Goal: Information Seeking & Learning: Learn about a topic

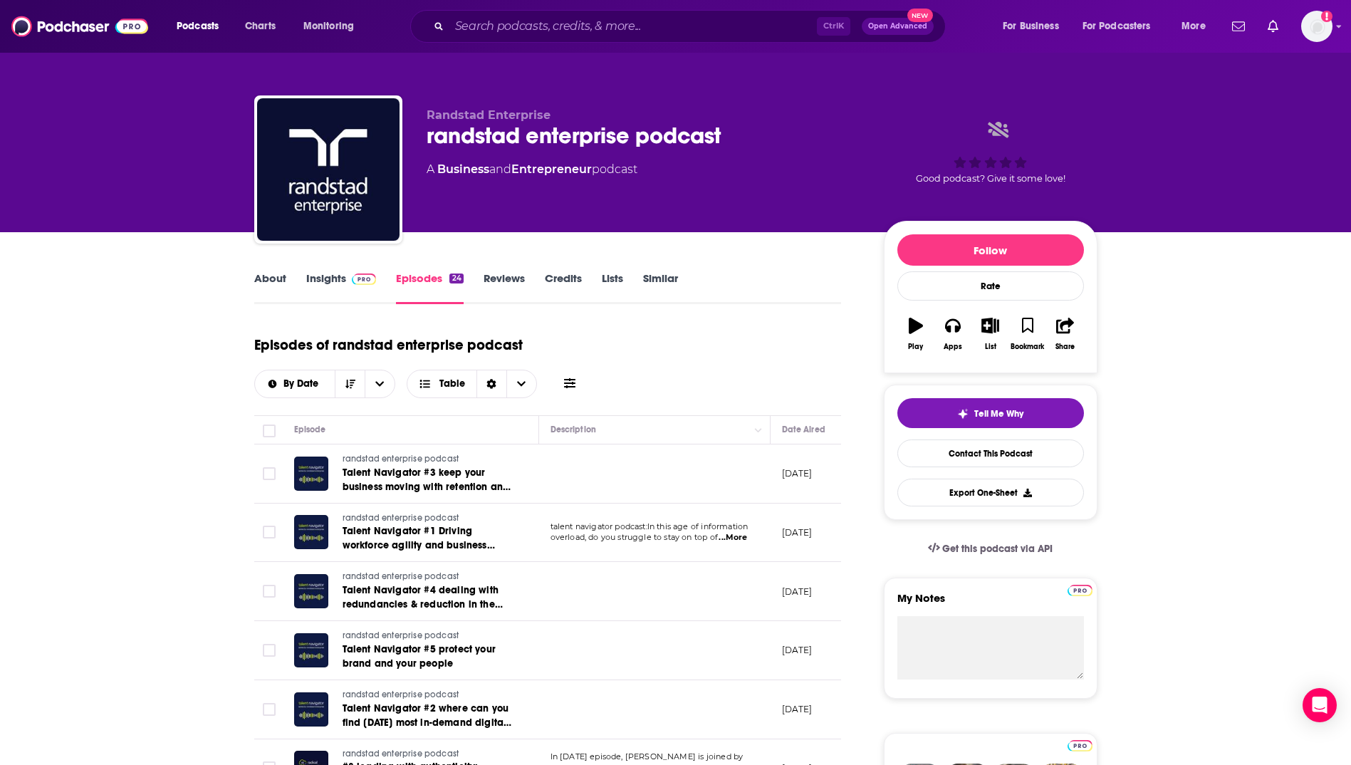
click at [332, 275] on link "Insights" at bounding box center [341, 287] width 70 height 33
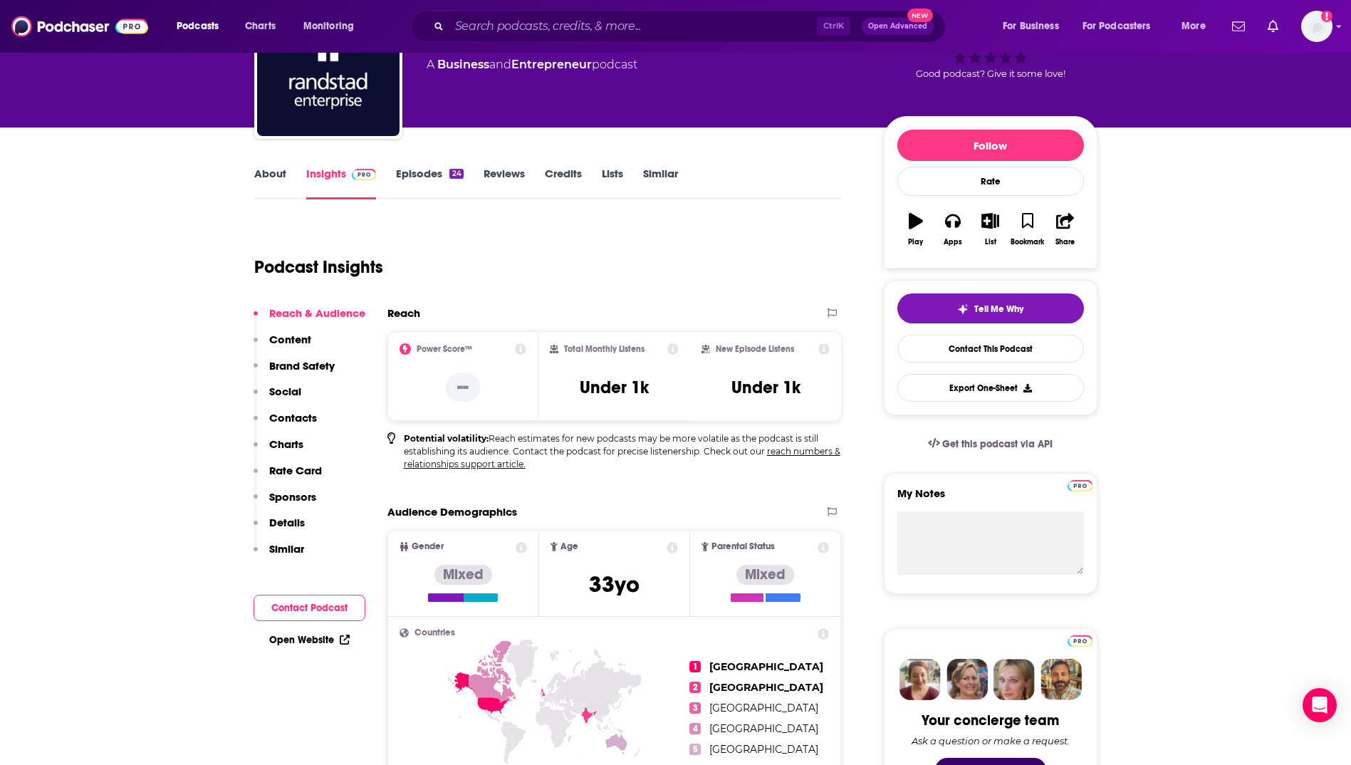
scroll to position [104, 0]
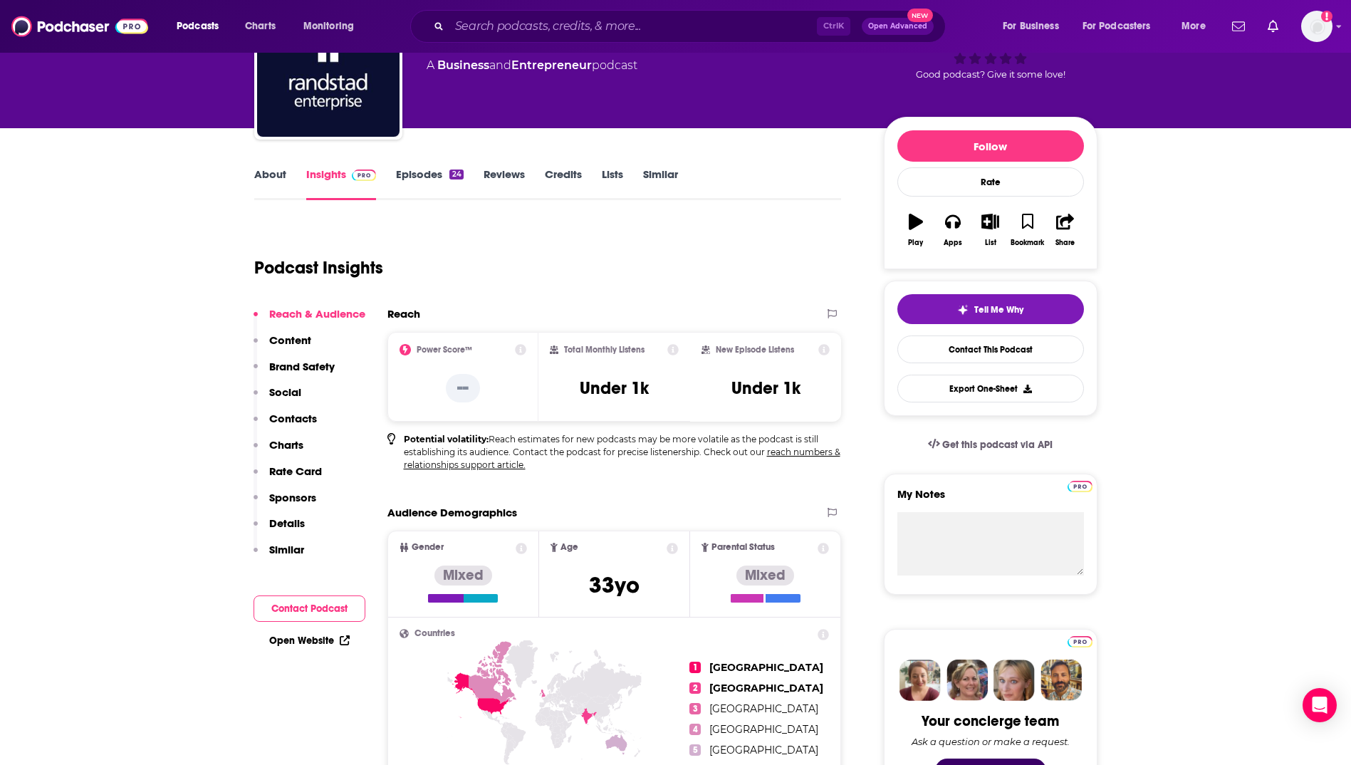
click at [408, 177] on link "Episodes 24" at bounding box center [429, 183] width 67 height 33
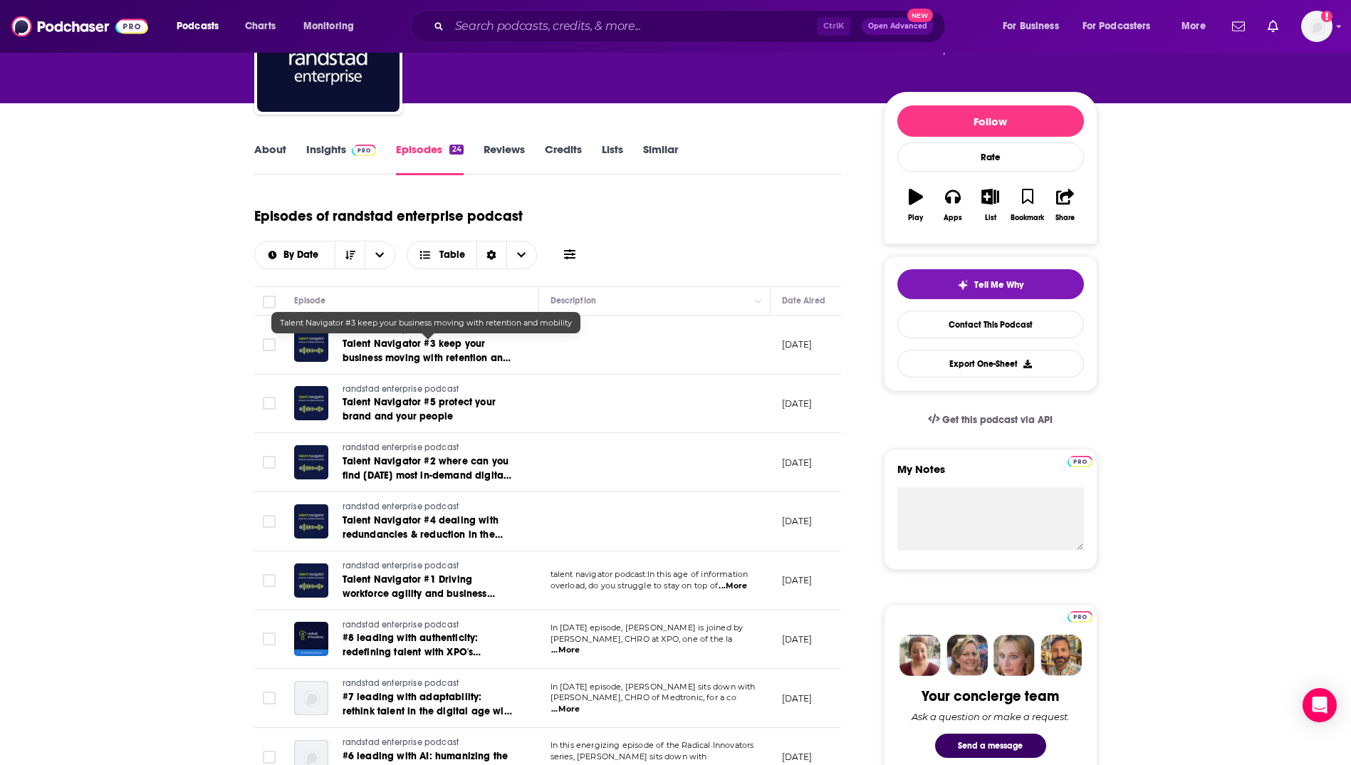
click at [432, 356] on span "Talent Navigator #3 keep your business moving with retention and mobility" at bounding box center [426, 358] width 169 height 41
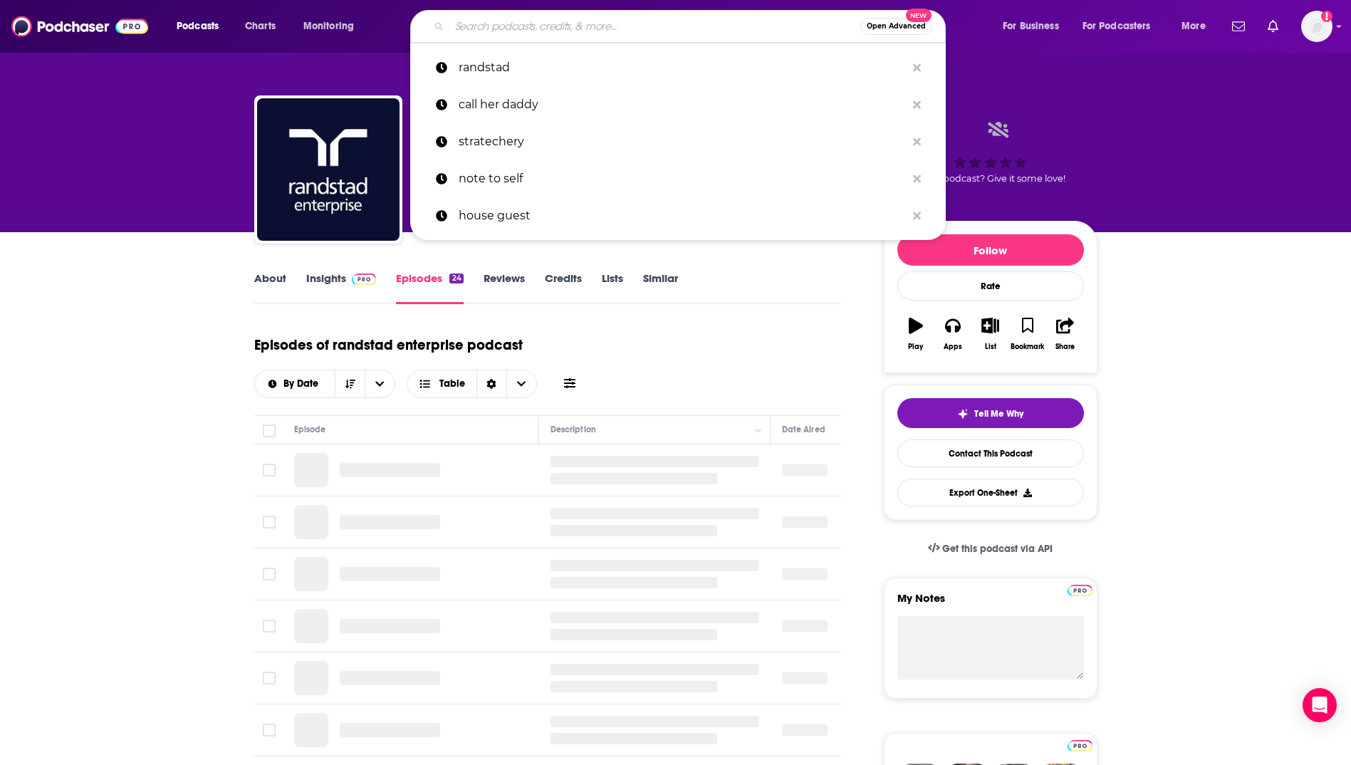
click at [511, 26] on input "Search podcasts, credits, & more..." at bounding box center [654, 26] width 411 height 23
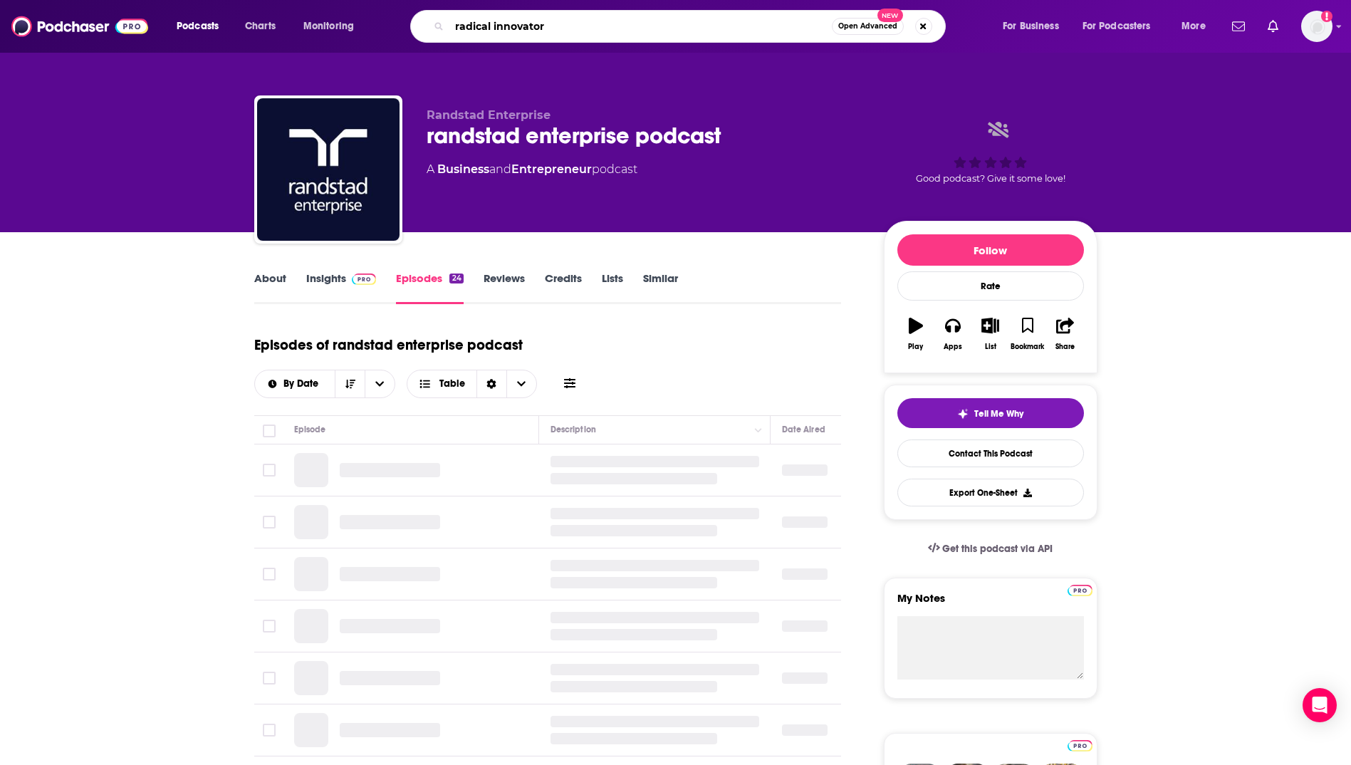
type input "radical innovators"
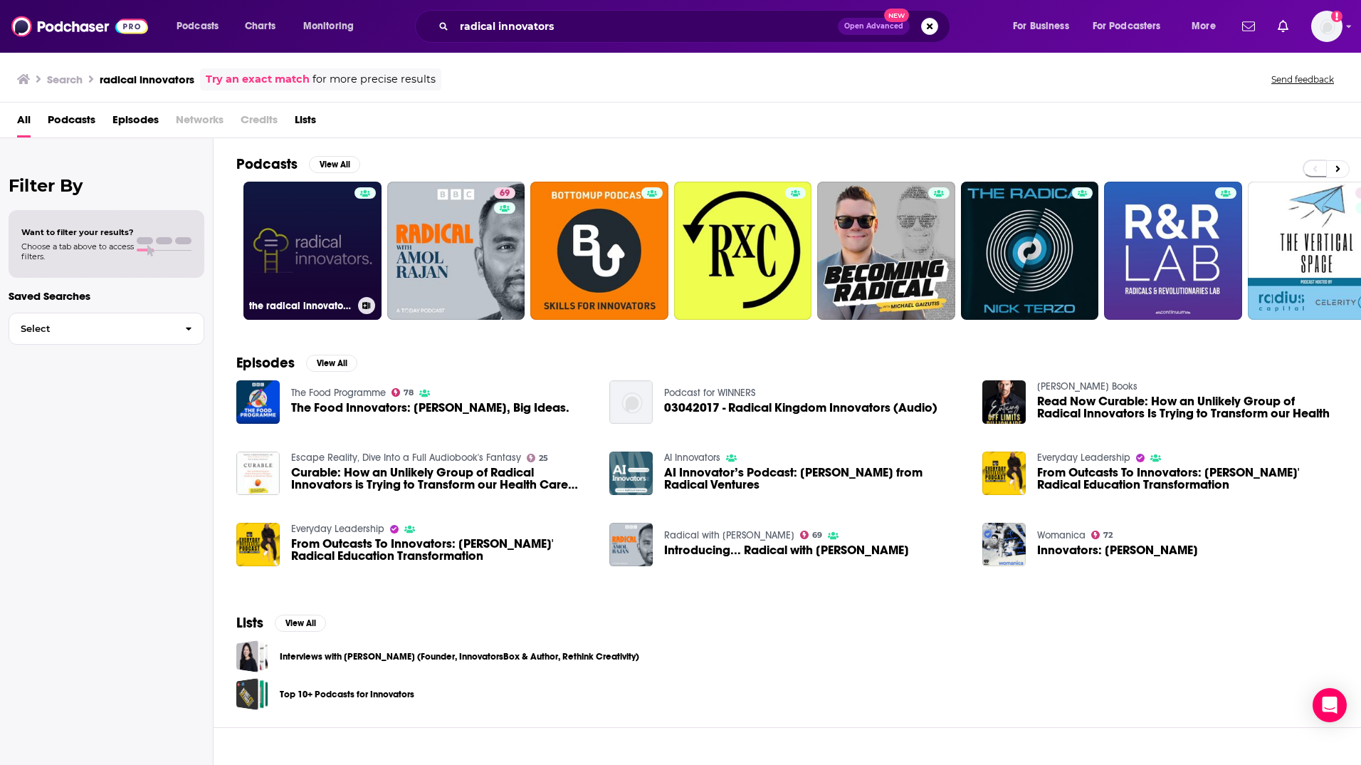
click at [295, 250] on link "the radical innovators series" at bounding box center [313, 251] width 138 height 138
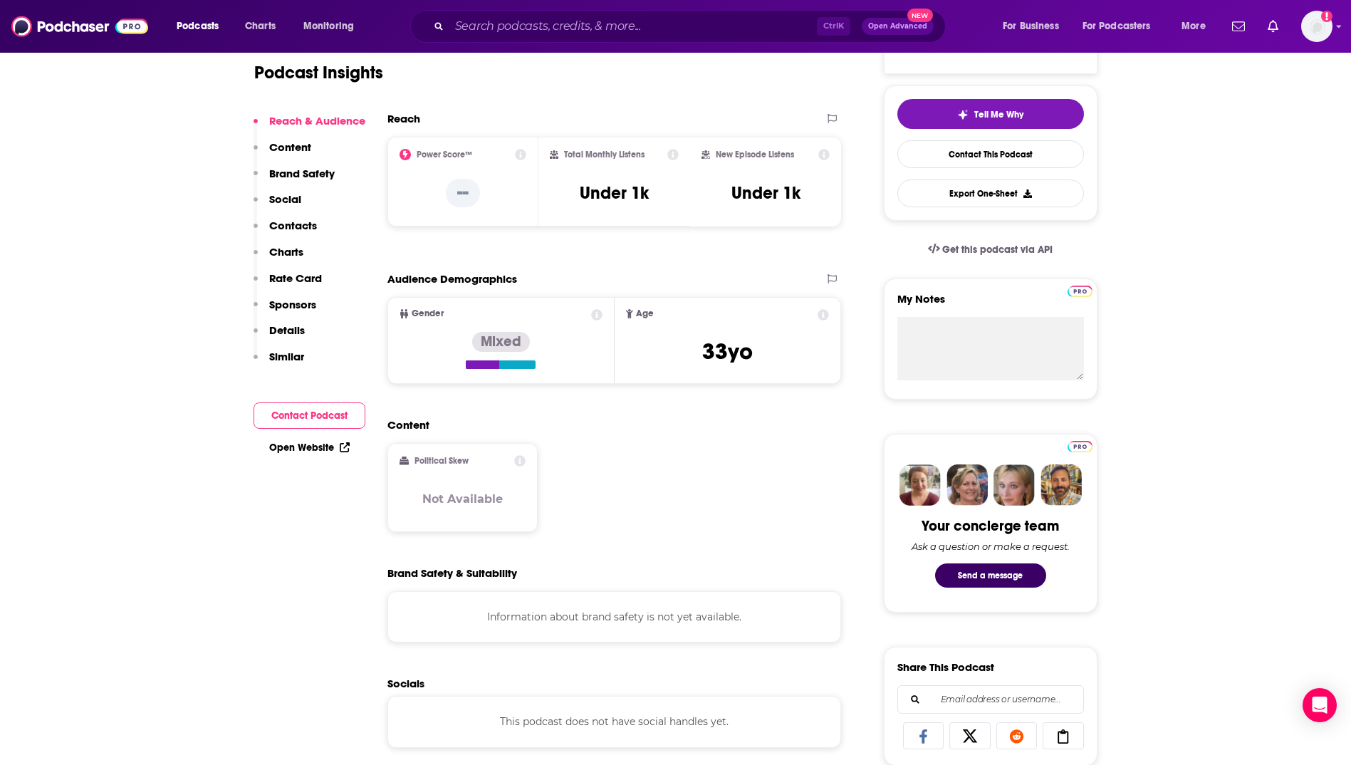
scroll to position [300, 0]
